Goal: Task Accomplishment & Management: Use online tool/utility

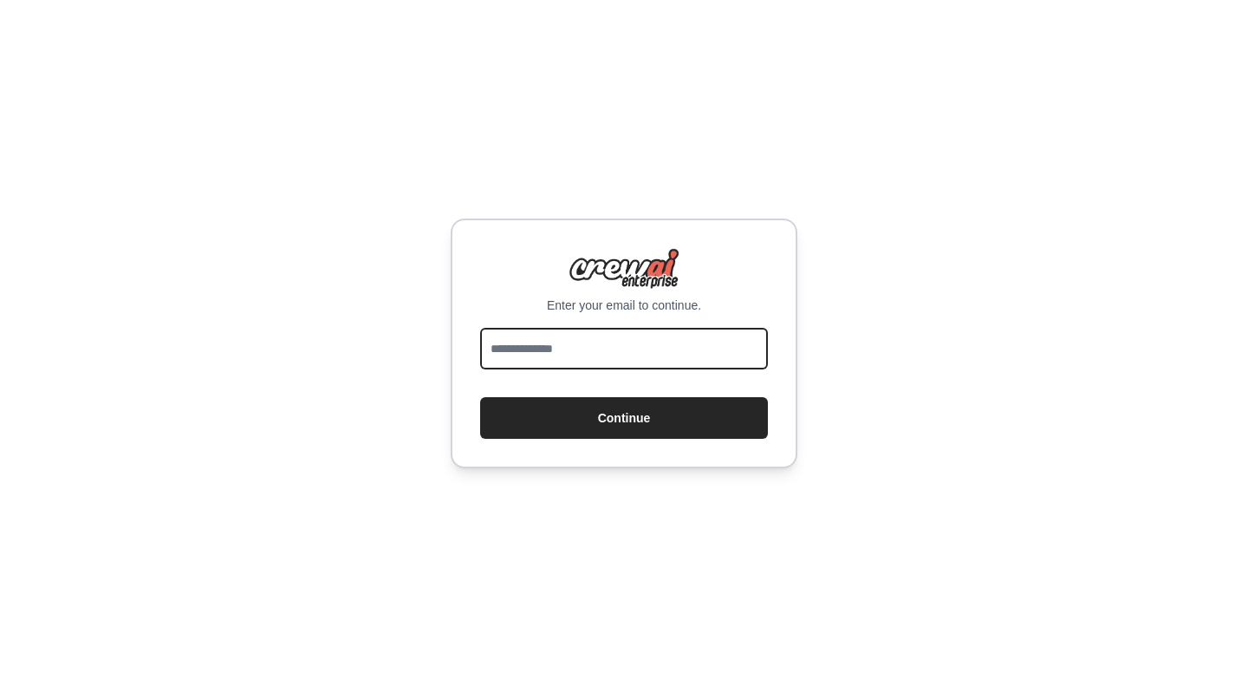
click at [608, 339] on input "email" at bounding box center [624, 349] width 288 height 42
type input "**********"
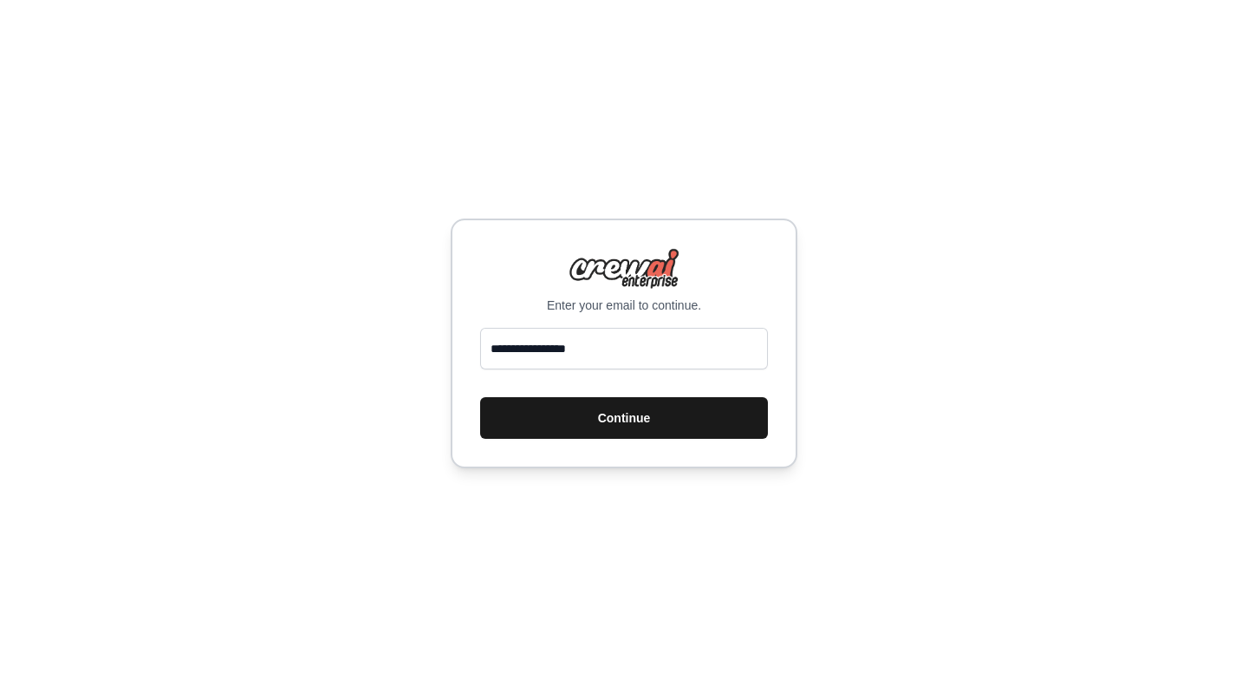
click at [634, 406] on button "Continue" at bounding box center [624, 418] width 288 height 42
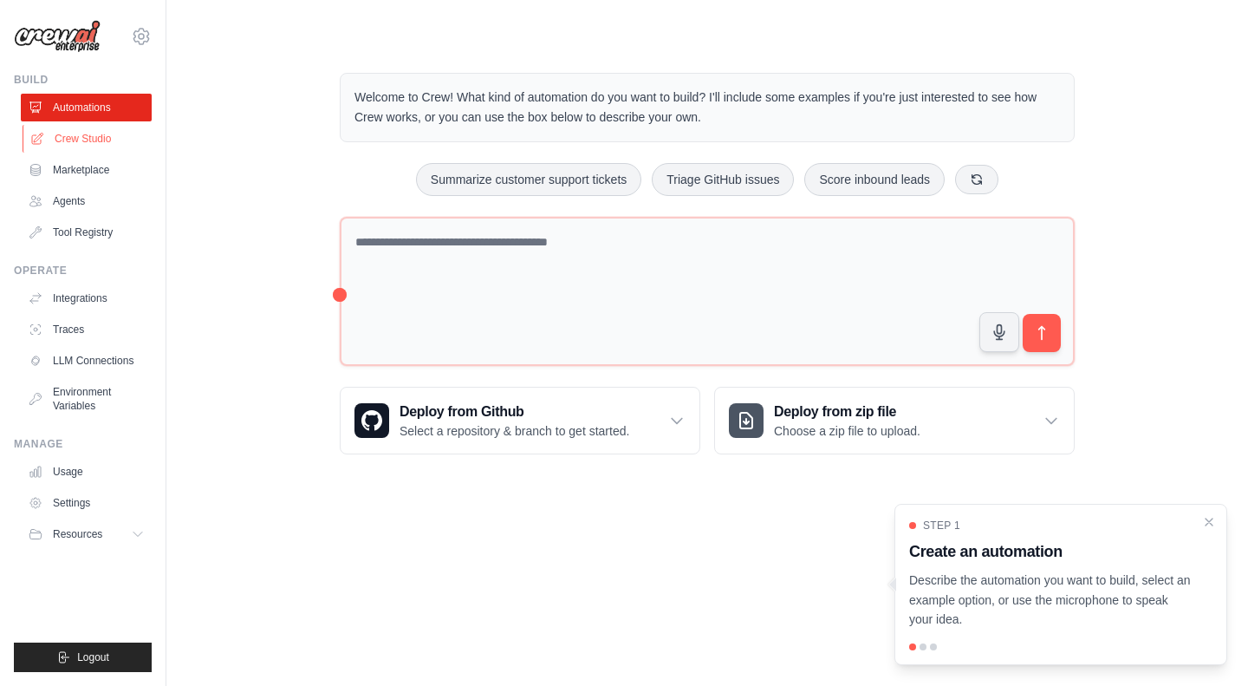
click at [89, 140] on link "Crew Studio" at bounding box center [88, 139] width 131 height 28
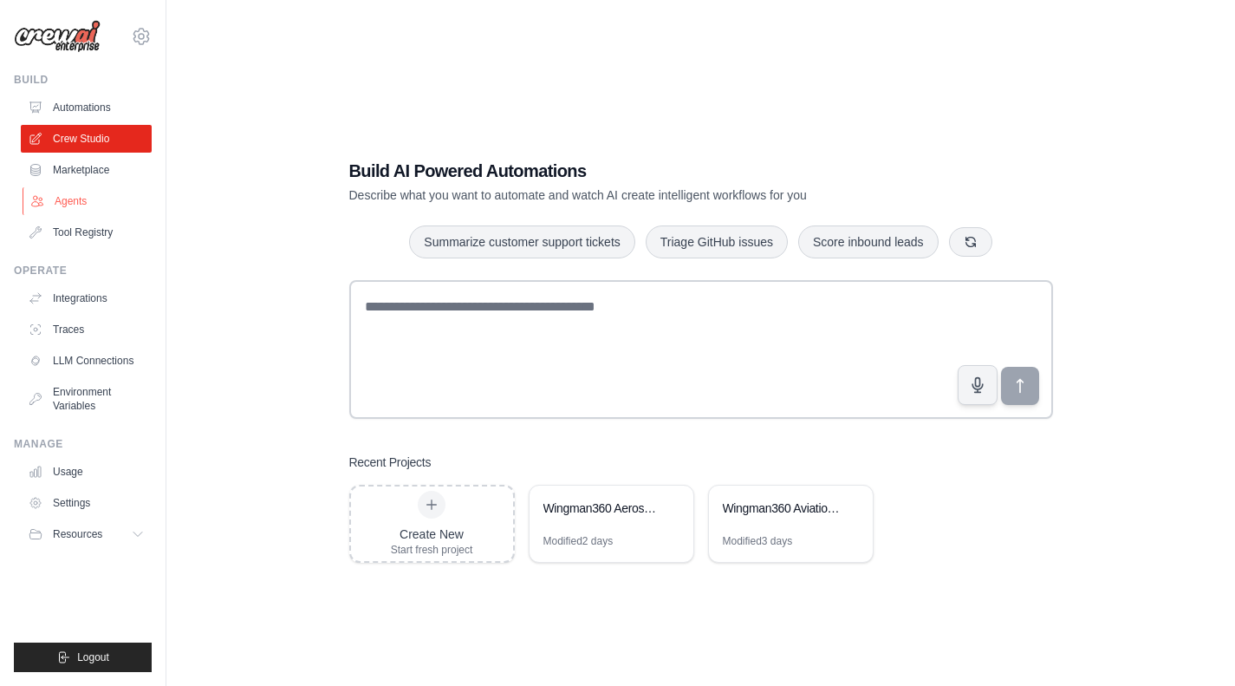
click at [73, 198] on link "Agents" at bounding box center [88, 201] width 131 height 28
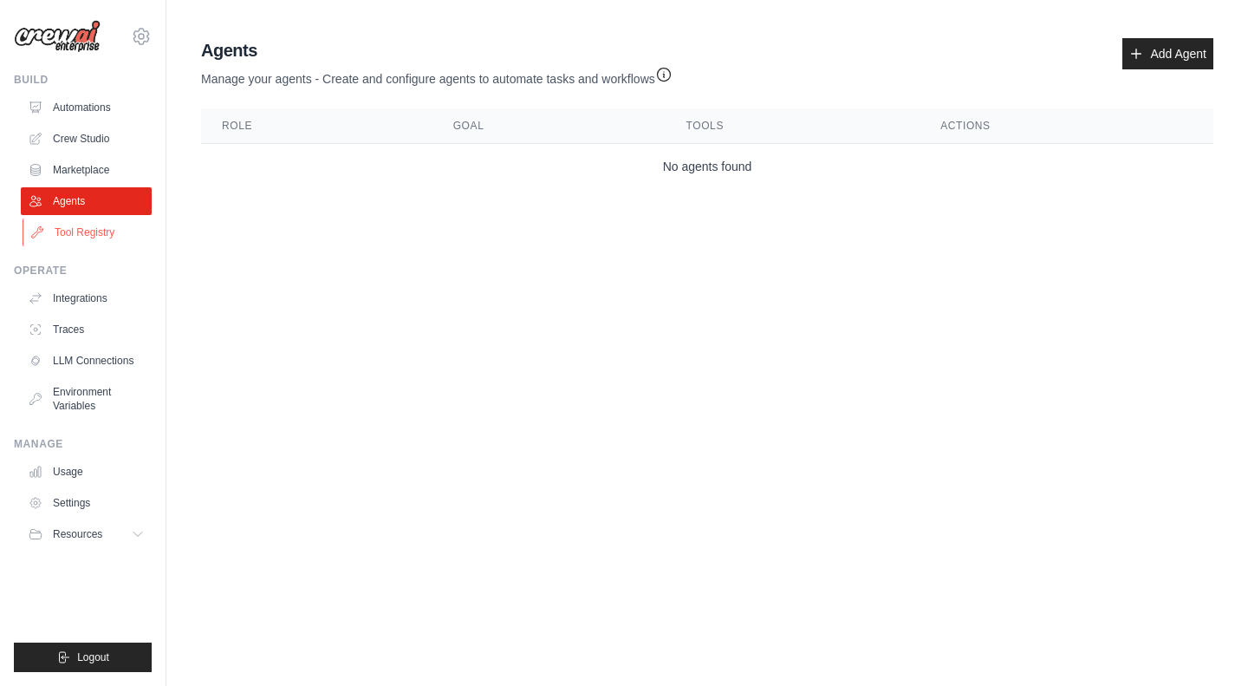
click at [73, 218] on link "Tool Registry" at bounding box center [88, 232] width 131 height 28
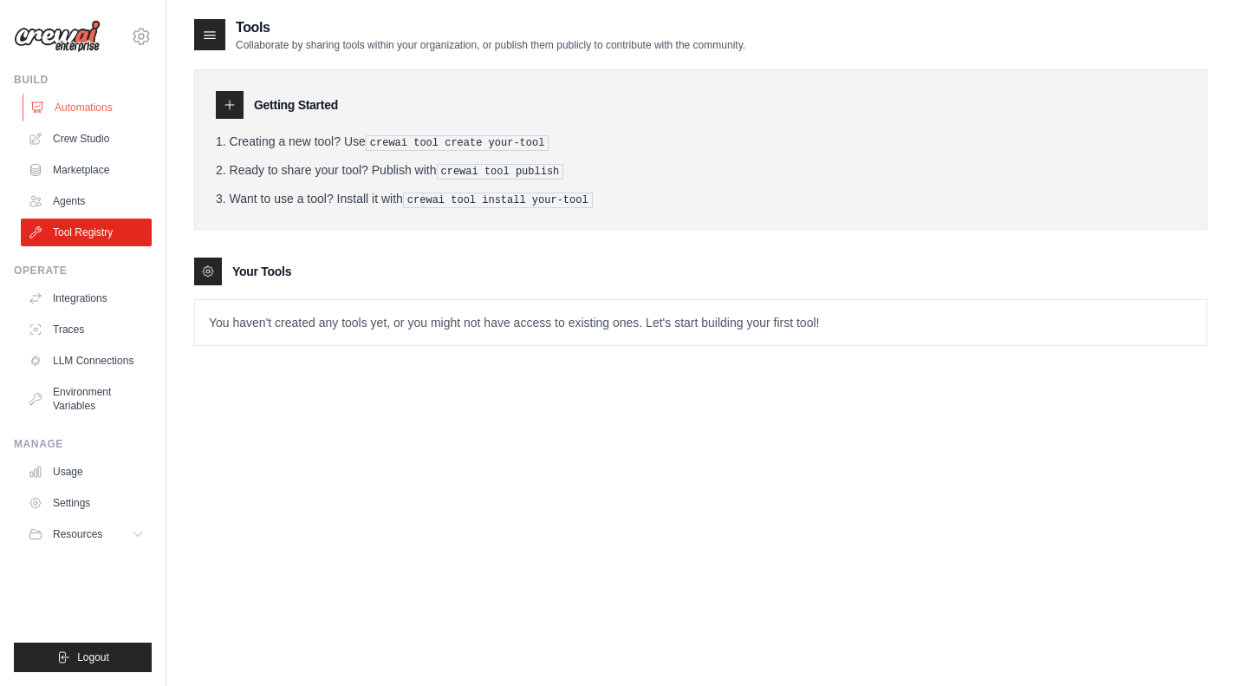
click at [92, 107] on link "Automations" at bounding box center [88, 108] width 131 height 28
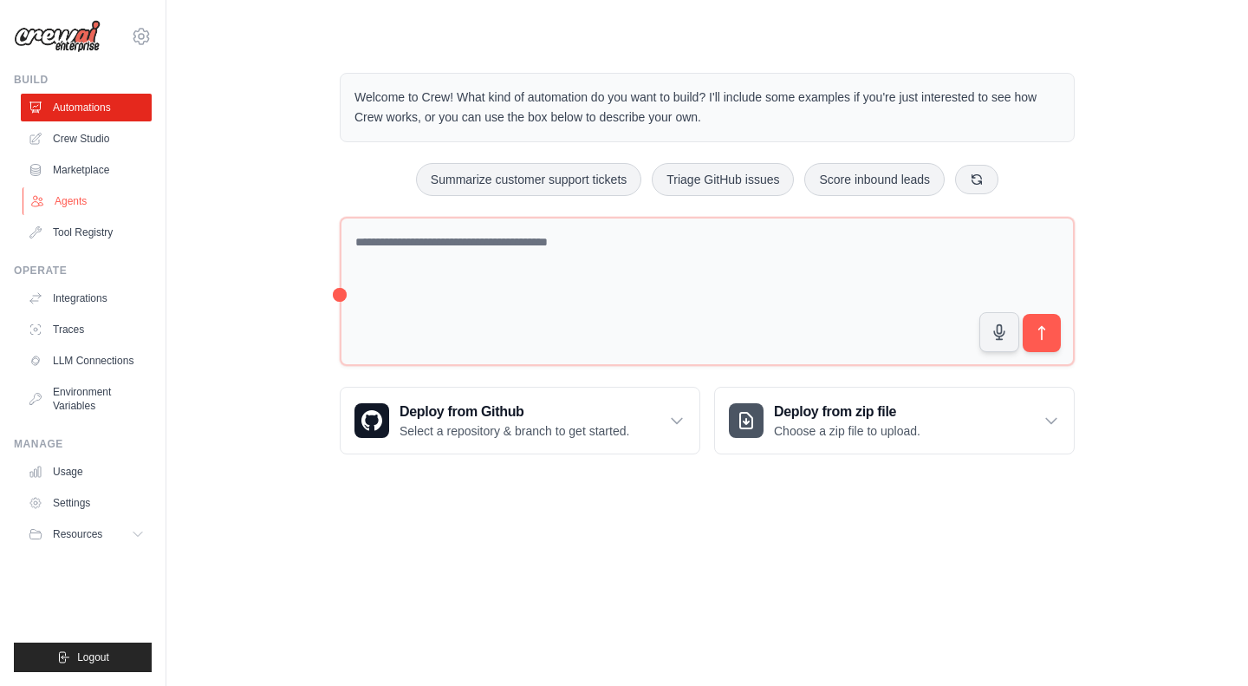
click at [66, 209] on link "Agents" at bounding box center [88, 201] width 131 height 28
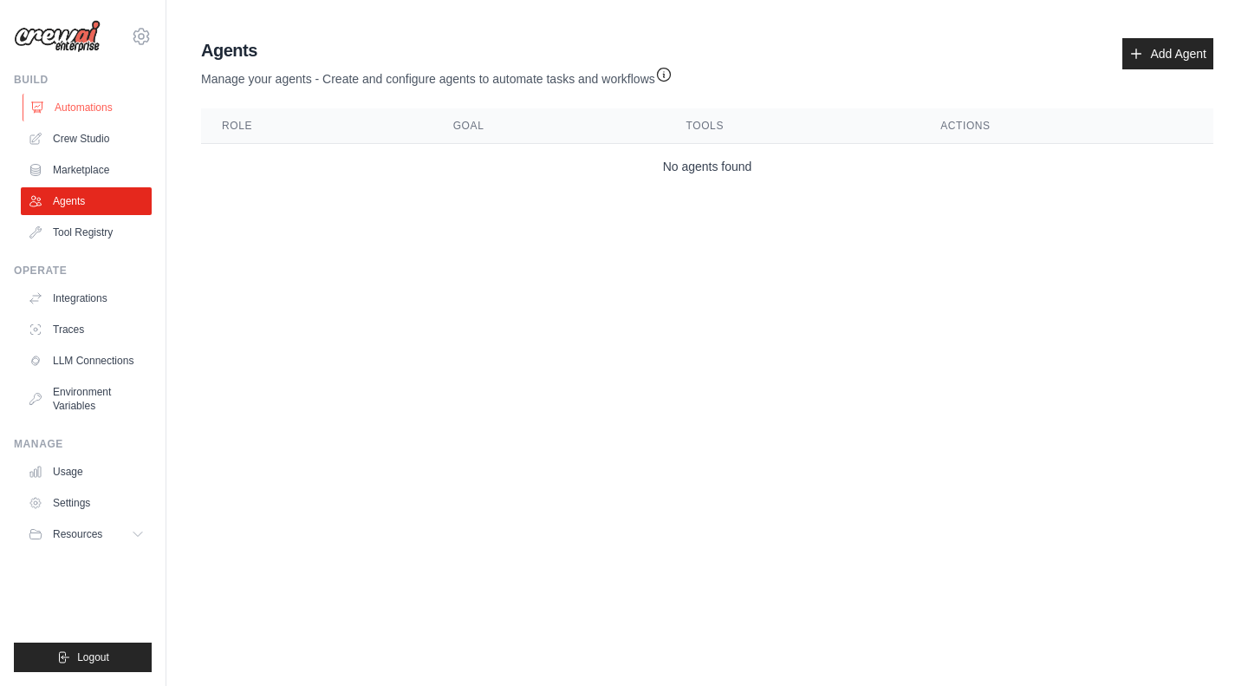
click at [104, 114] on link "Automations" at bounding box center [88, 108] width 131 height 28
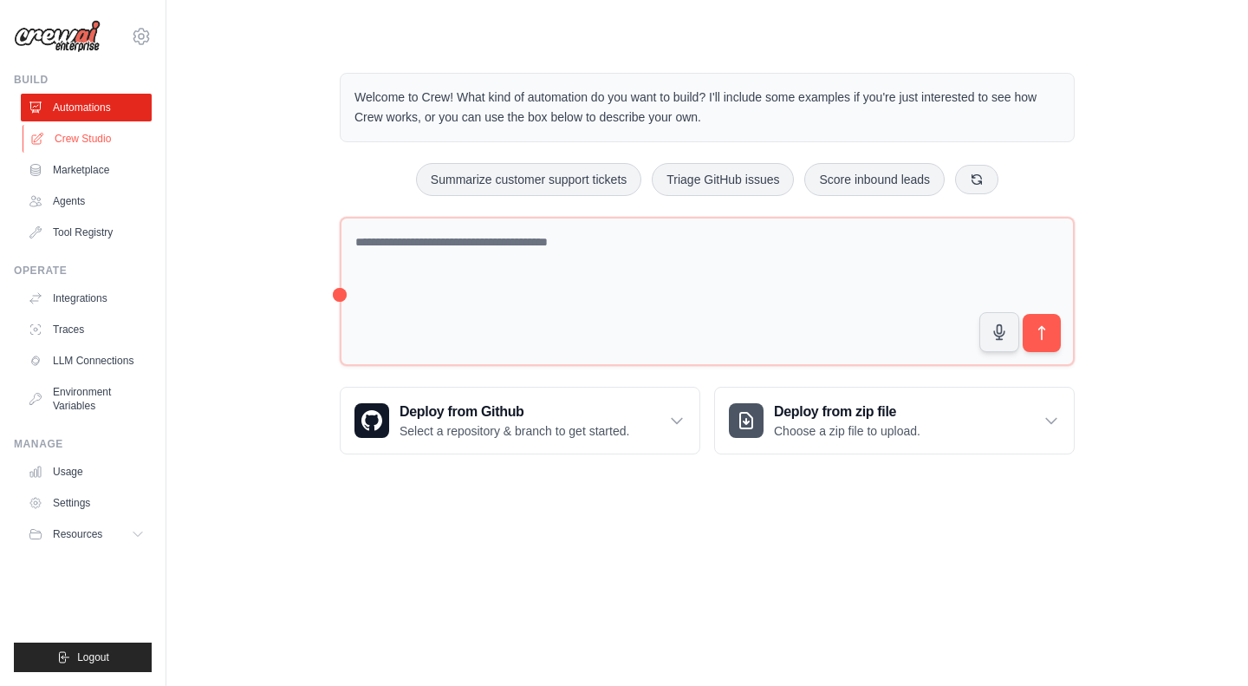
click at [104, 140] on link "Crew Studio" at bounding box center [88, 139] width 131 height 28
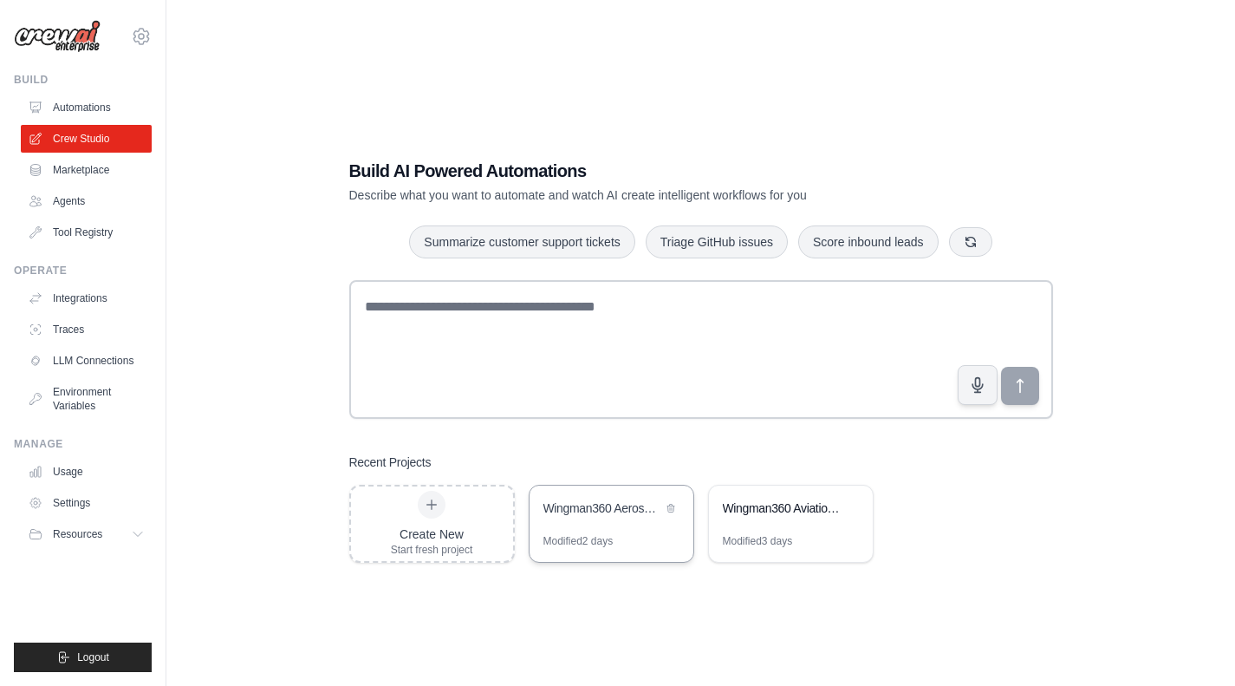
click at [664, 530] on div "Wingman360 Aerospace Consulting Crew" at bounding box center [612, 509] width 164 height 49
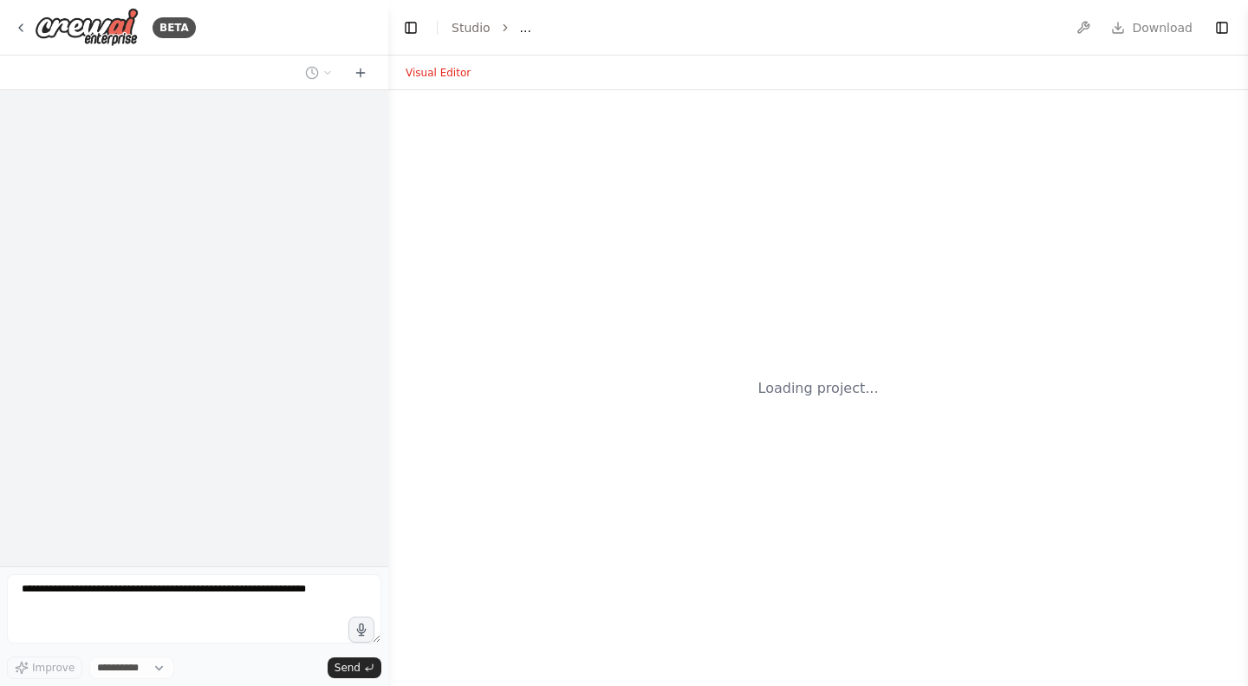
select select "****"
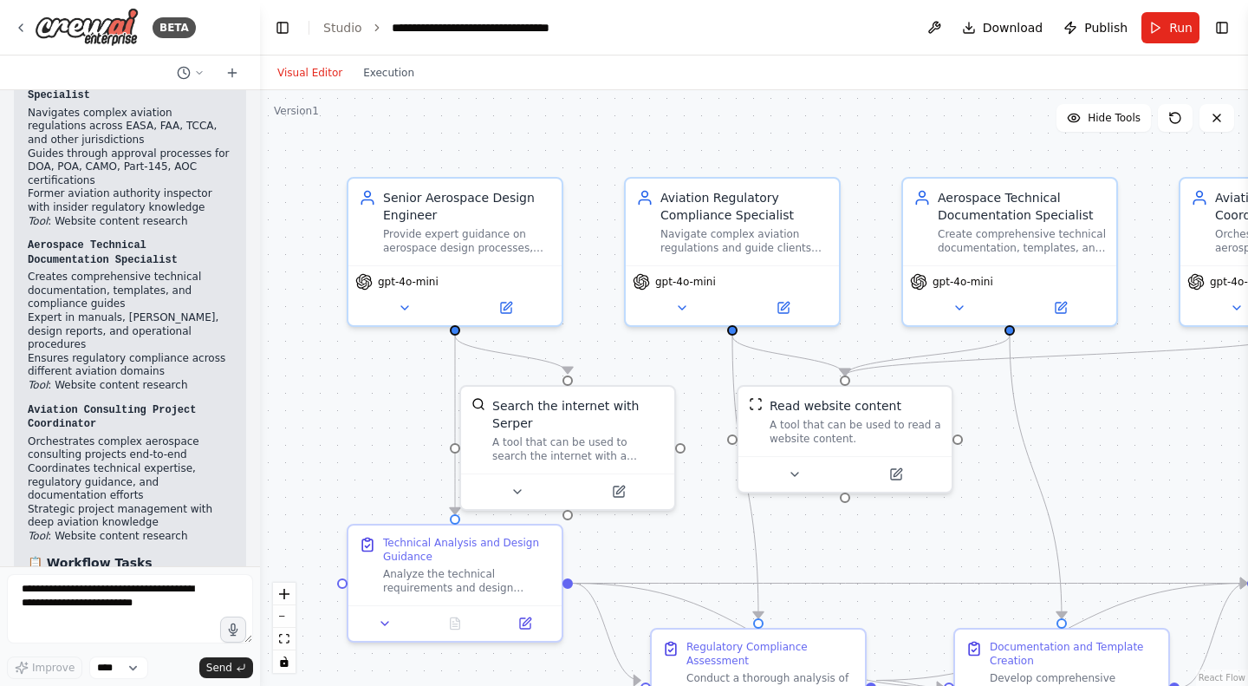
scroll to position [5063, 0]
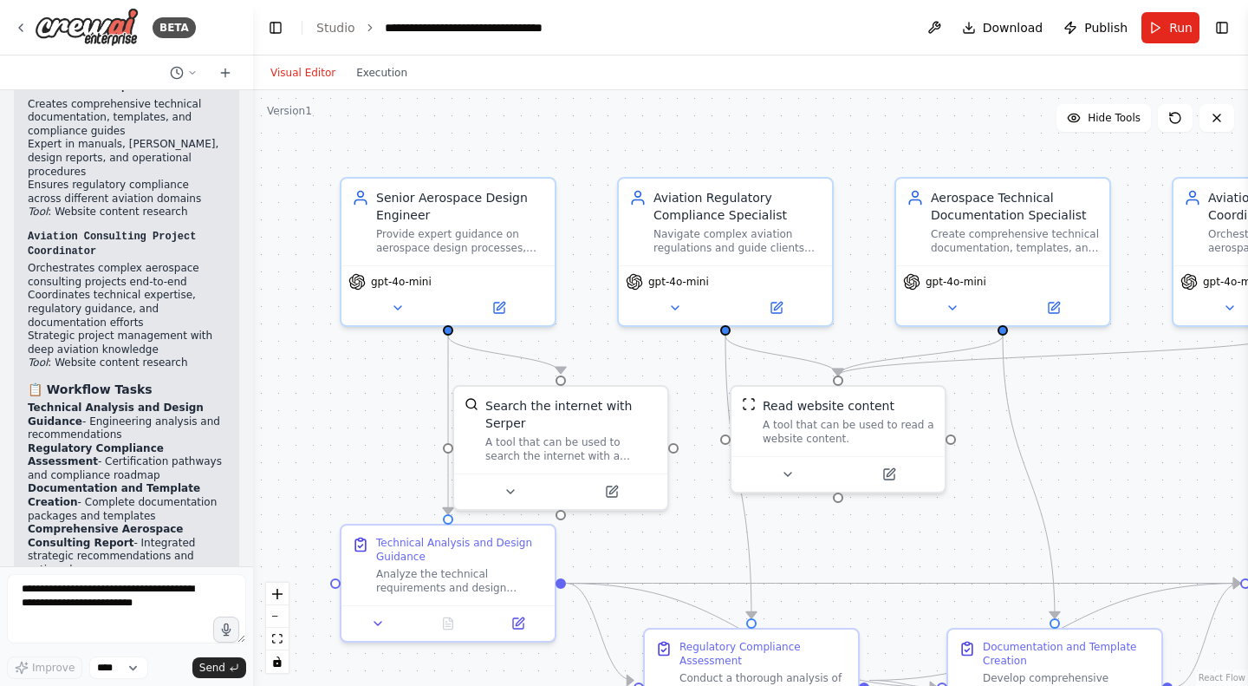
drag, startPoint x: 387, startPoint y: 322, endPoint x: 253, endPoint y: 318, distance: 134.4
click at [253, 318] on div "BETA You are Wingman360, an aerospace AI orchestrator for all aviation domains:…" at bounding box center [624, 343] width 1248 height 686
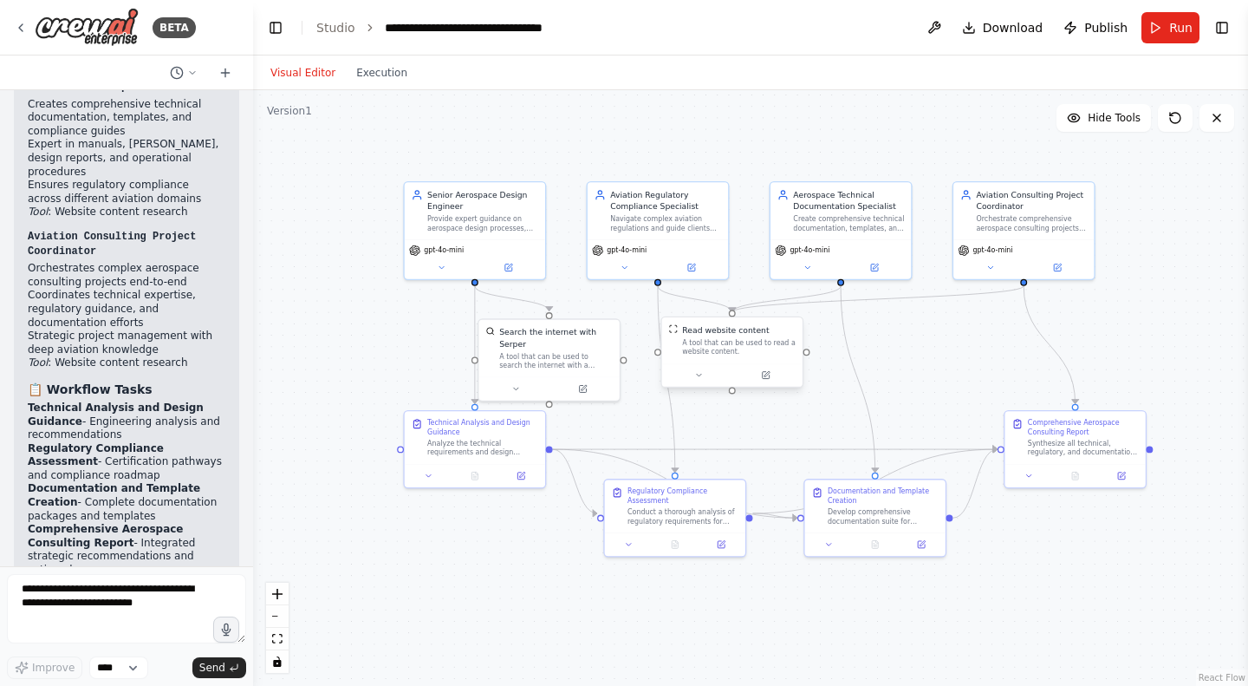
drag, startPoint x: 771, startPoint y: 387, endPoint x: 732, endPoint y: 335, distance: 65.0
